Goal: Transaction & Acquisition: Subscribe to service/newsletter

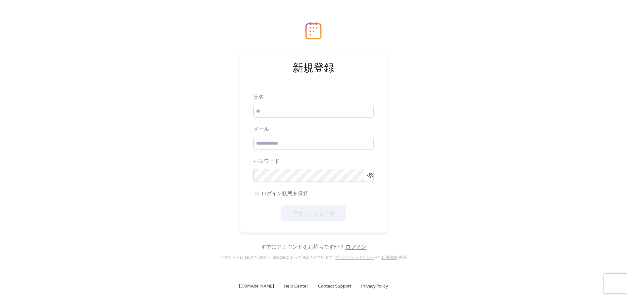
click at [351, 246] on link "ログイン" at bounding box center [356, 247] width 21 height 10
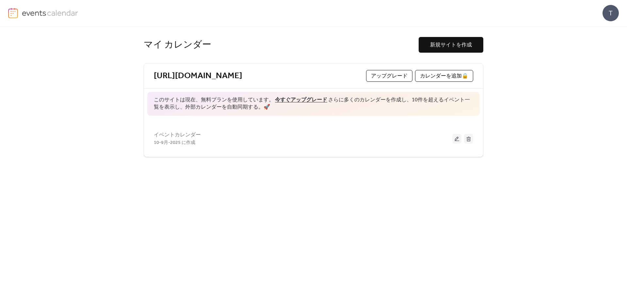
click at [376, 75] on span "アップグレード" at bounding box center [389, 76] width 37 height 8
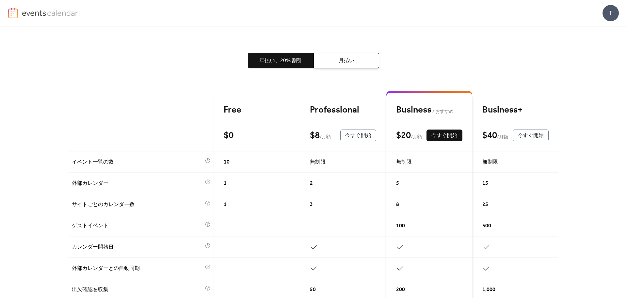
click at [489, 113] on div "Business+" at bounding box center [516, 109] width 66 height 11
click at [330, 58] on button "月払い" at bounding box center [347, 61] width 66 height 16
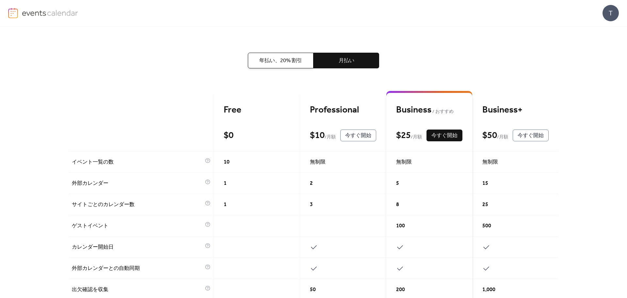
click at [291, 61] on span "年払い、20% 割引" at bounding box center [280, 61] width 43 height 8
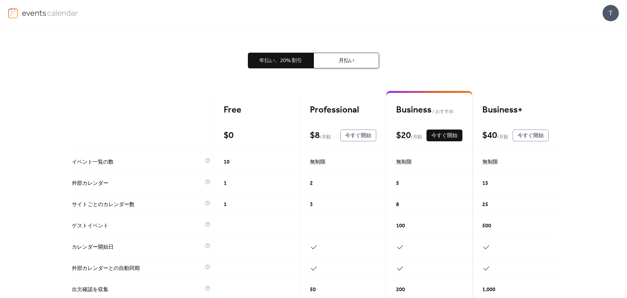
click at [341, 61] on span "月払い" at bounding box center [347, 61] width 16 height 8
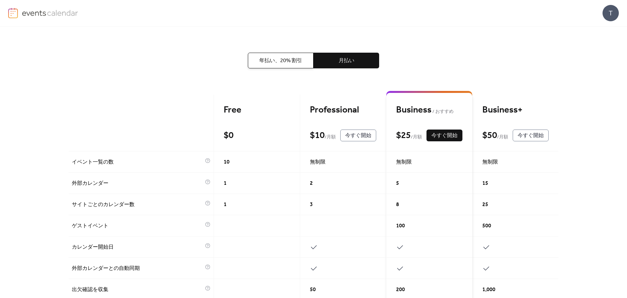
click at [267, 61] on span "年払い、20% 割引" at bounding box center [280, 61] width 43 height 8
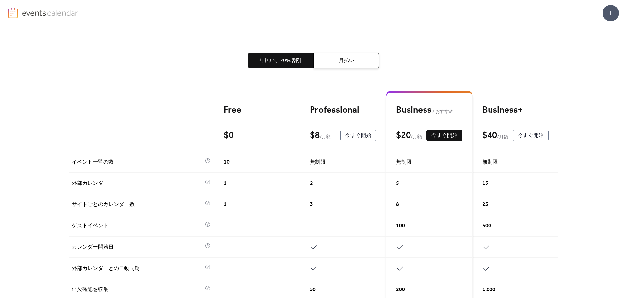
click at [340, 60] on span "月払い" at bounding box center [347, 61] width 16 height 8
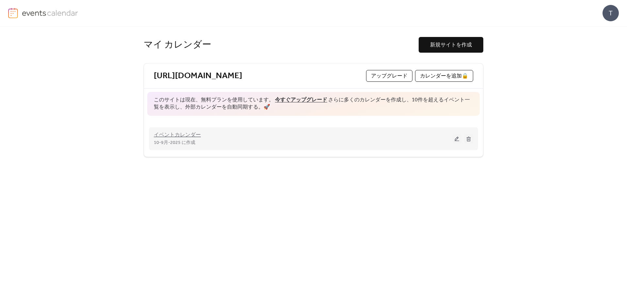
click at [182, 134] on span "イベントカレンダー" at bounding box center [177, 135] width 47 height 8
